Goal: Task Accomplishment & Management: Use online tool/utility

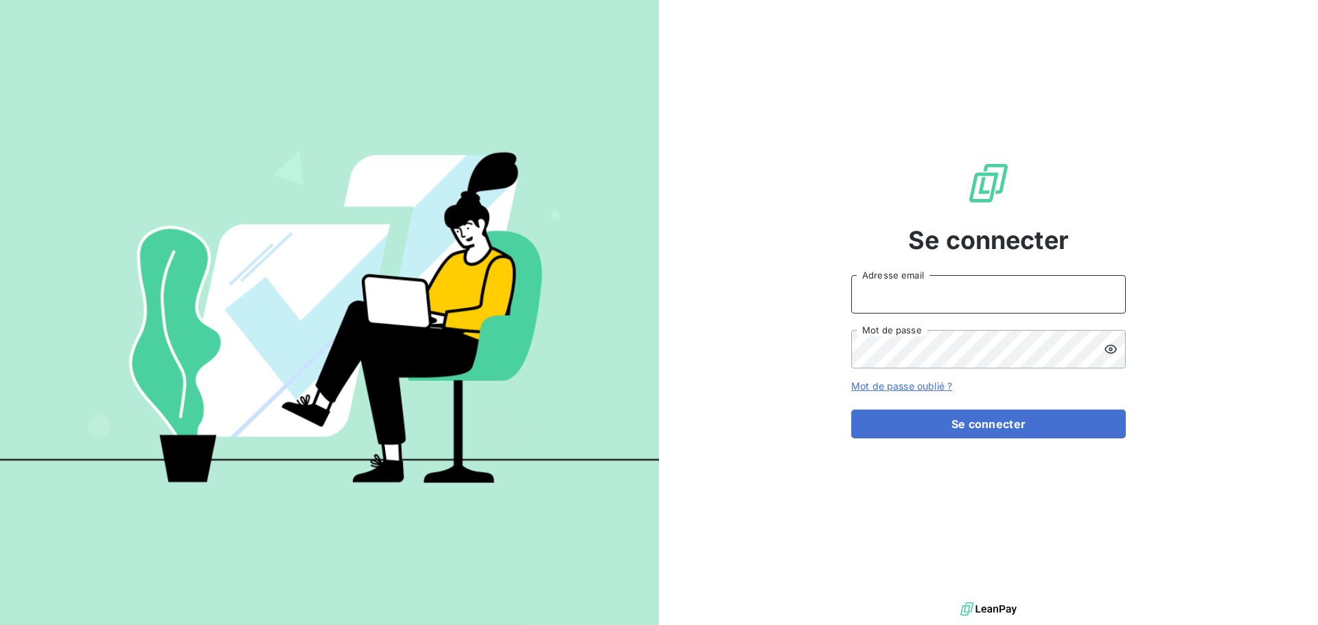
type input "[EMAIL_ADDRESS][DOMAIN_NAME]"
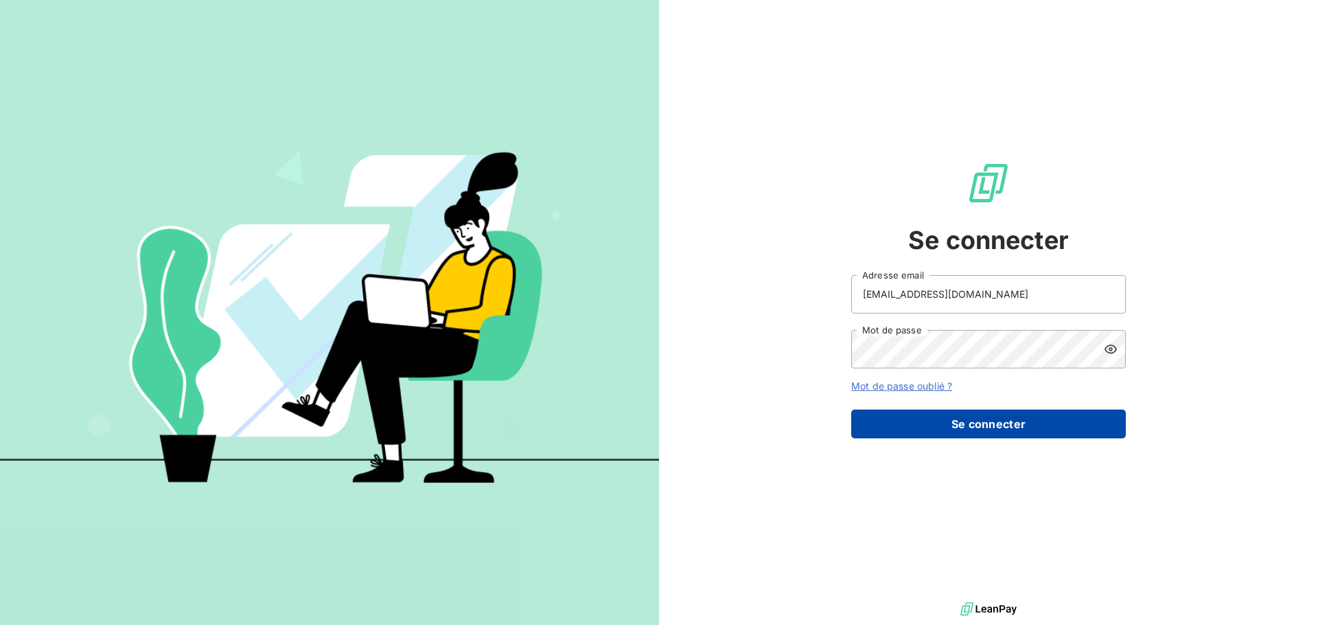
drag, startPoint x: 1006, startPoint y: 401, endPoint x: 1011, endPoint y: 431, distance: 30.5
click at [1006, 404] on form "[EMAIL_ADDRESS][DOMAIN_NAME] Adresse email Mot de passe Mot de passe oublié ? S…" at bounding box center [988, 356] width 275 height 163
click at [1011, 431] on button "Se connecter" at bounding box center [988, 424] width 275 height 29
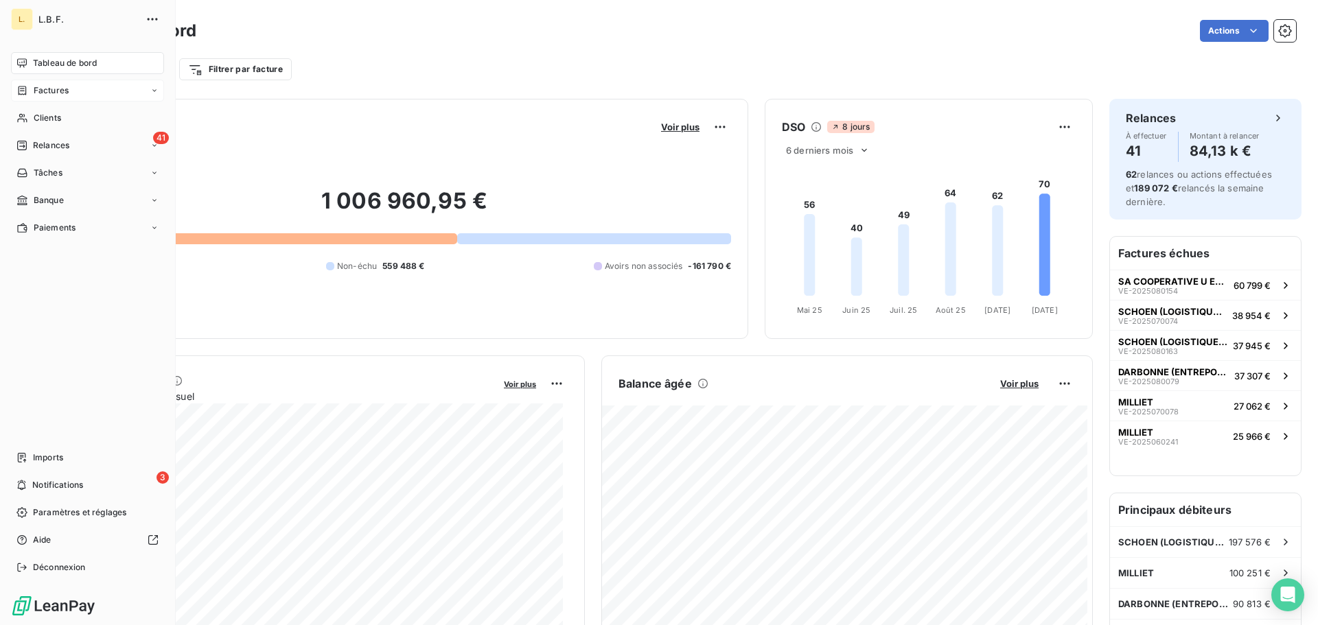
click at [69, 91] on div "Factures" at bounding box center [87, 91] width 153 height 22
click at [58, 119] on span "Factures" at bounding box center [50, 118] width 35 height 12
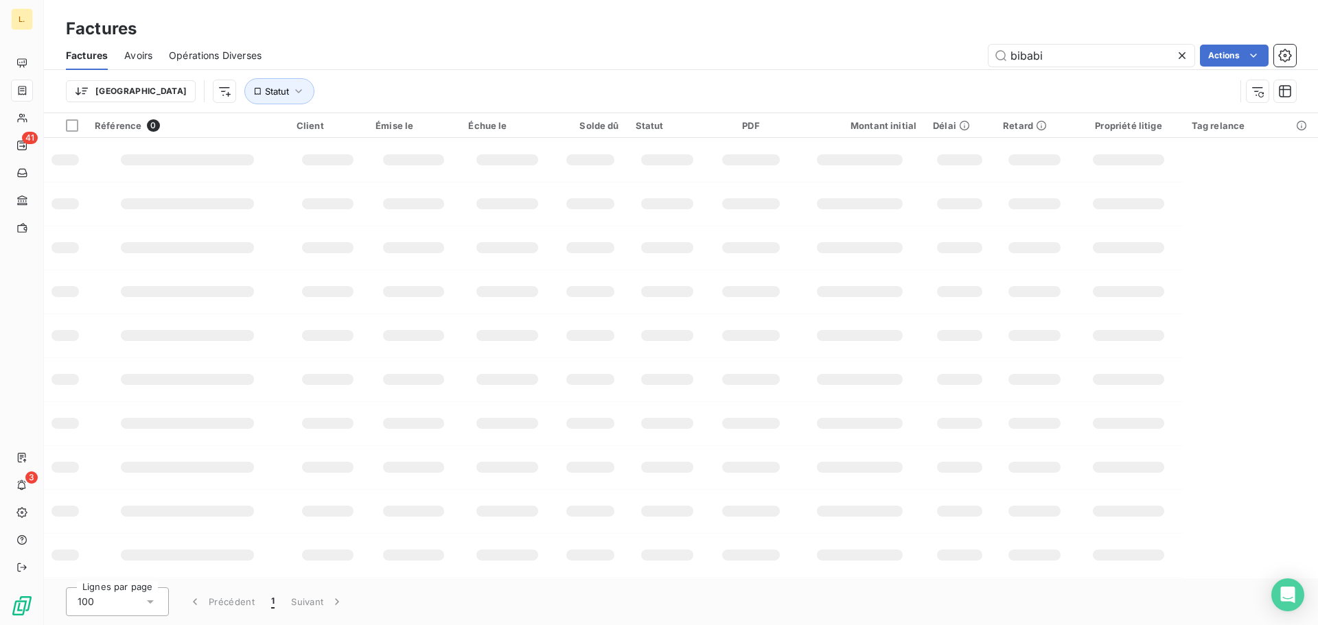
click at [1181, 51] on icon at bounding box center [1182, 56] width 14 height 14
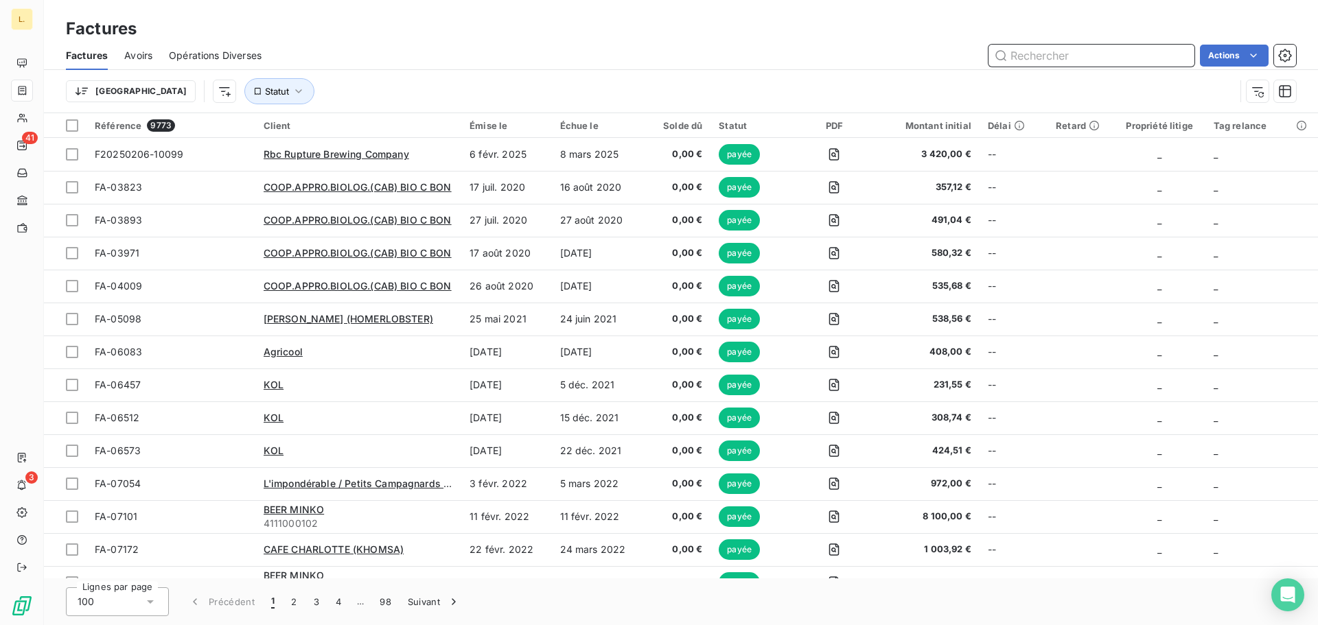
click at [1057, 56] on input "text" at bounding box center [1092, 56] width 206 height 22
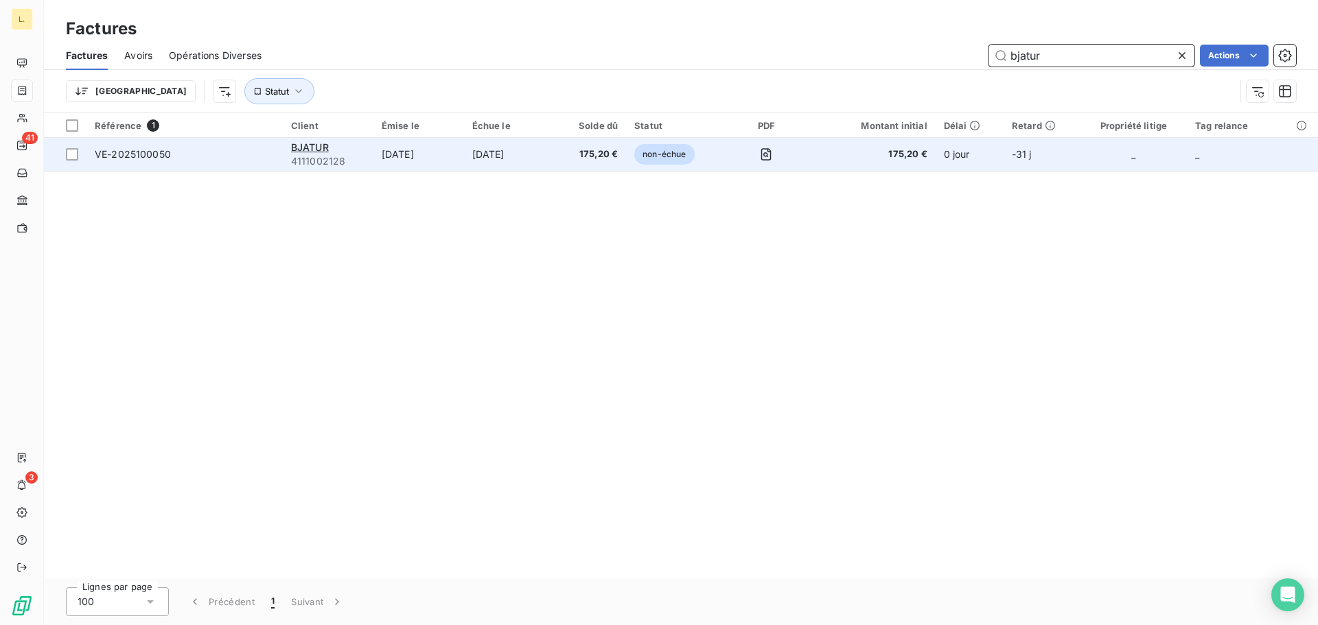
type input "bjatur"
click at [361, 153] on div "BJATUR" at bounding box center [328, 148] width 74 height 14
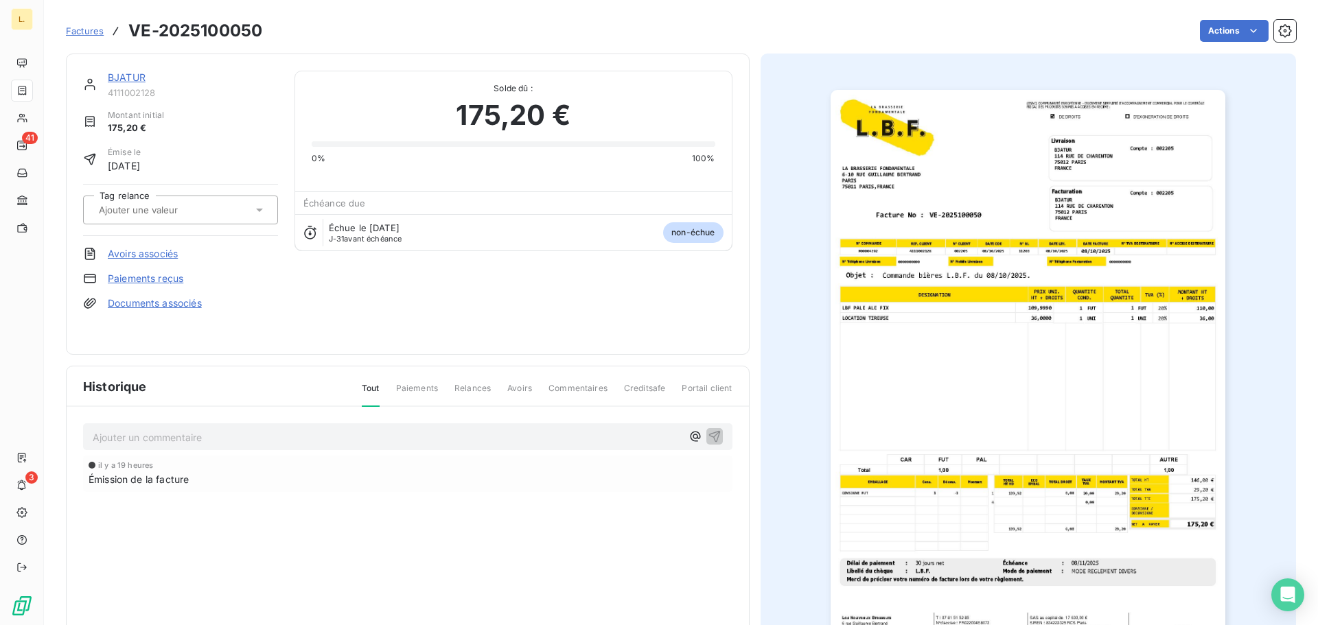
click at [1176, 466] on img "button" at bounding box center [1028, 369] width 395 height 559
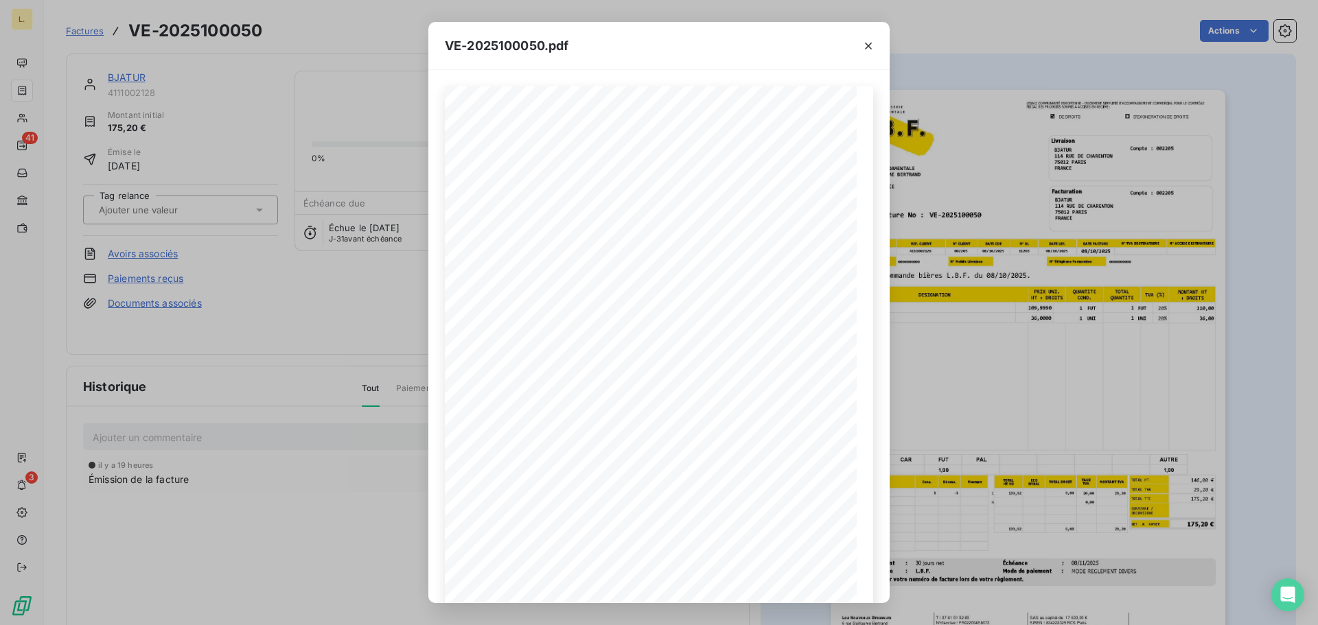
click at [943, 362] on div "VE-2025100050.pdf LA BRASSERIE FONDAMENTALE [STREET_ADDRESS][PERSON_NAME] VE-20…" at bounding box center [659, 312] width 1318 height 625
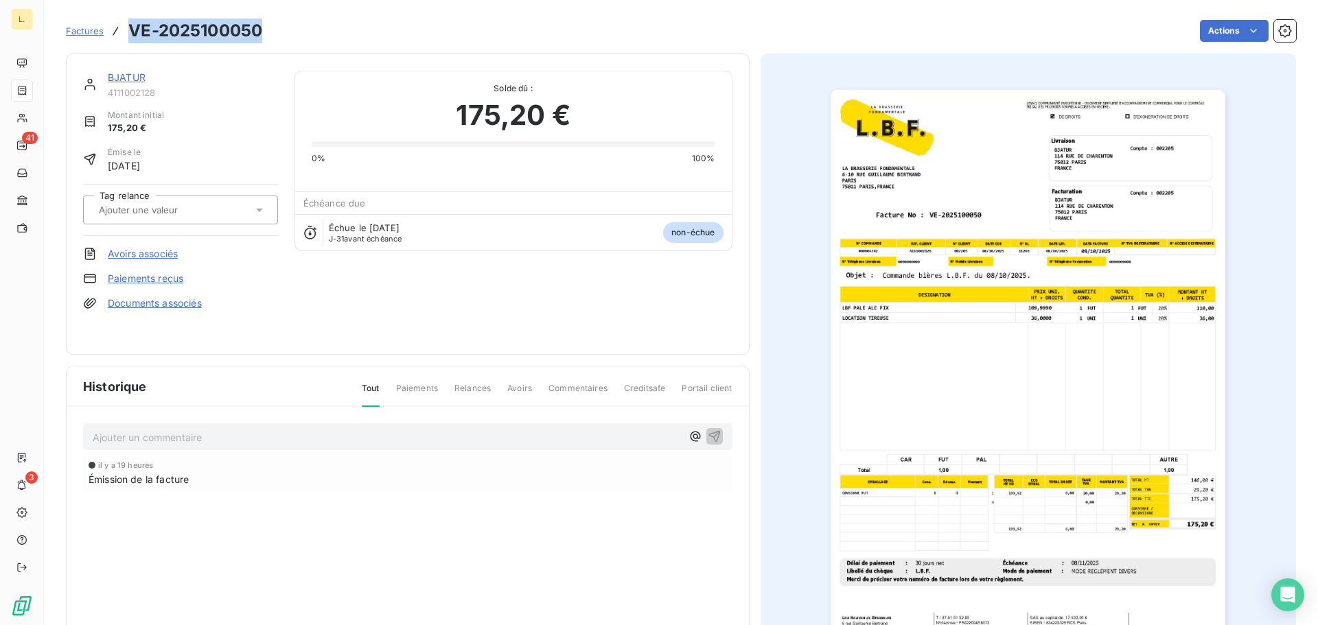
drag, startPoint x: 262, startPoint y: 30, endPoint x: 132, endPoint y: 36, distance: 129.2
click at [132, 36] on h3 "VE-2025100050" at bounding box center [195, 31] width 134 height 25
copy h3 "VE-2025100050"
drag, startPoint x: 513, startPoint y: 37, endPoint x: 503, endPoint y: 35, distance: 9.8
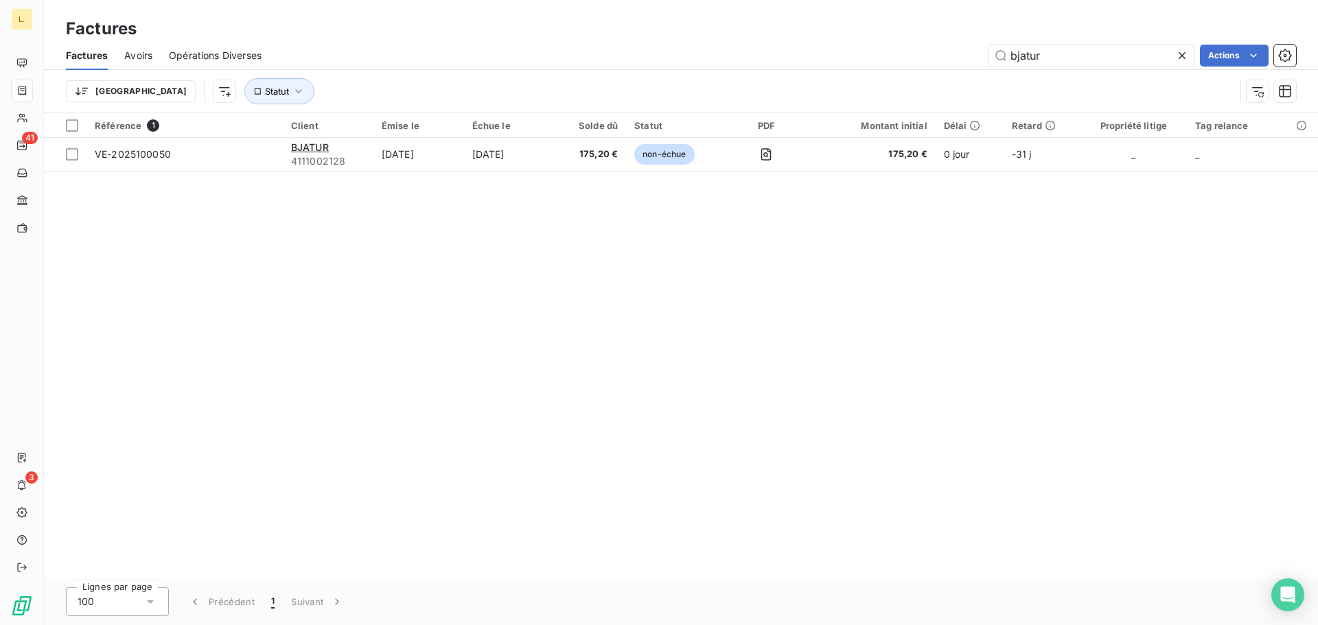
drag, startPoint x: 1082, startPoint y: 55, endPoint x: 964, endPoint y: 58, distance: 118.1
click at [977, 58] on div "bjatur Actions" at bounding box center [787, 56] width 1018 height 22
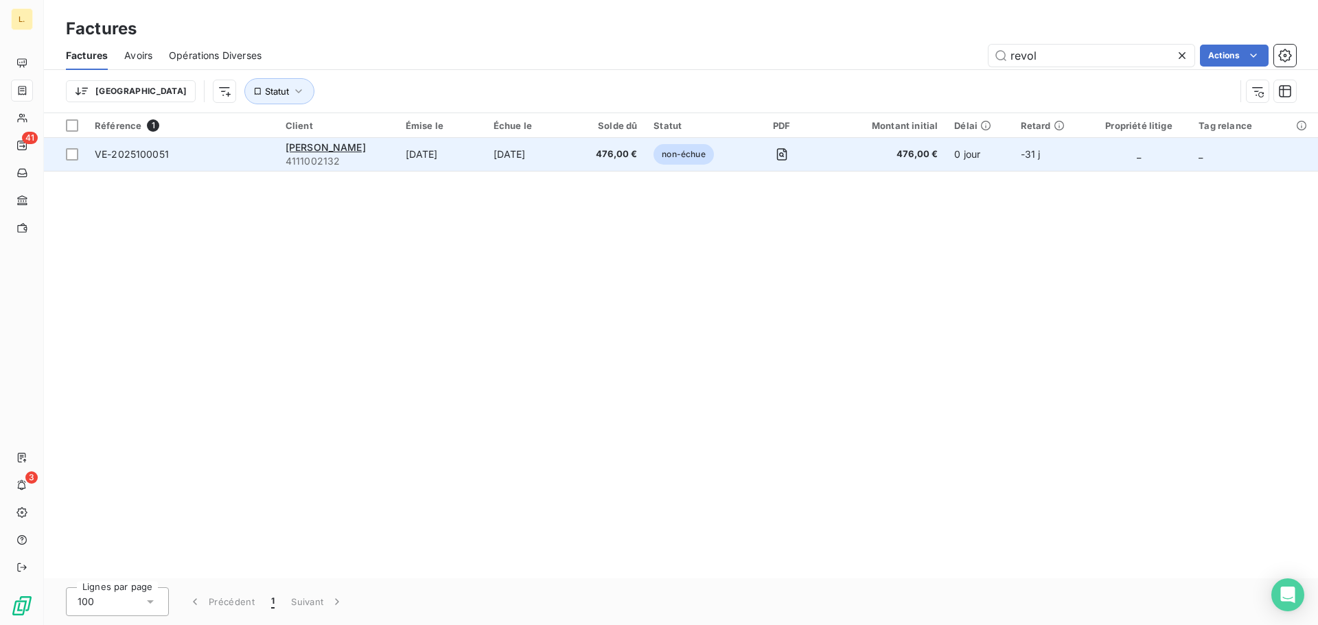
type input "revol"
click at [371, 150] on div "[PERSON_NAME]" at bounding box center [338, 148] width 104 height 14
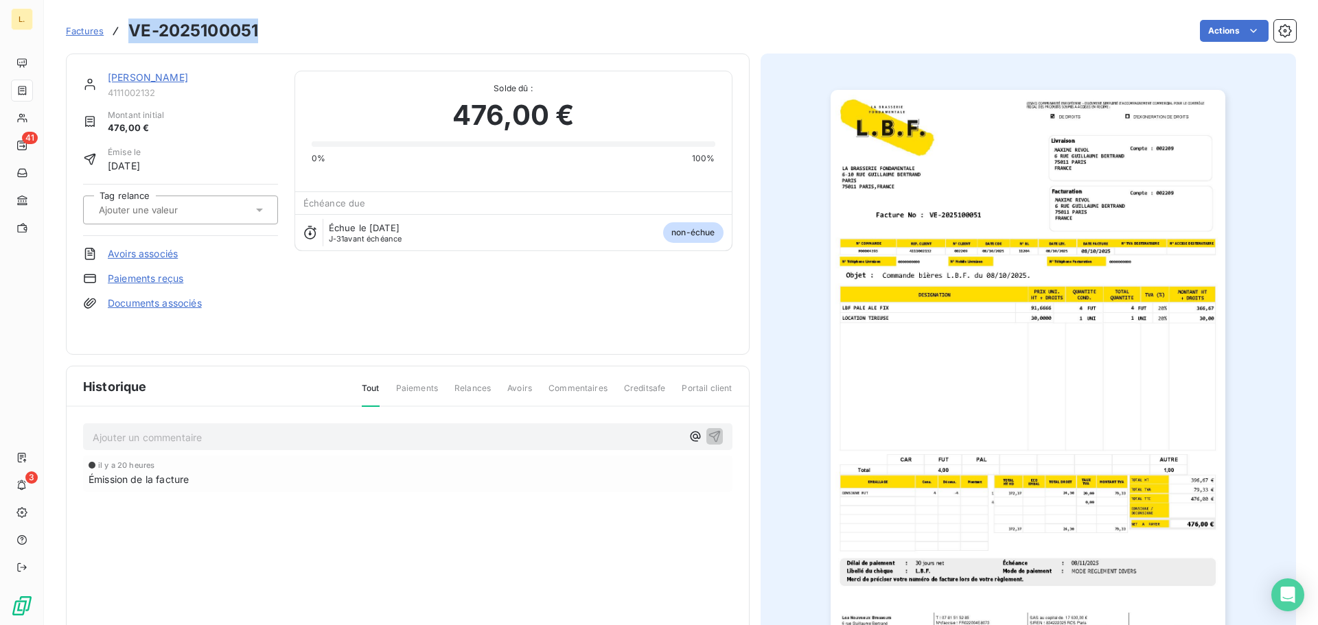
drag, startPoint x: 264, startPoint y: 19, endPoint x: 132, endPoint y: 41, distance: 134.3
click at [132, 41] on div "Factures VE-2025100051 Actions" at bounding box center [681, 30] width 1230 height 29
copy h3 "VE-2025100051"
